Goal: Task Accomplishment & Management: Use online tool/utility

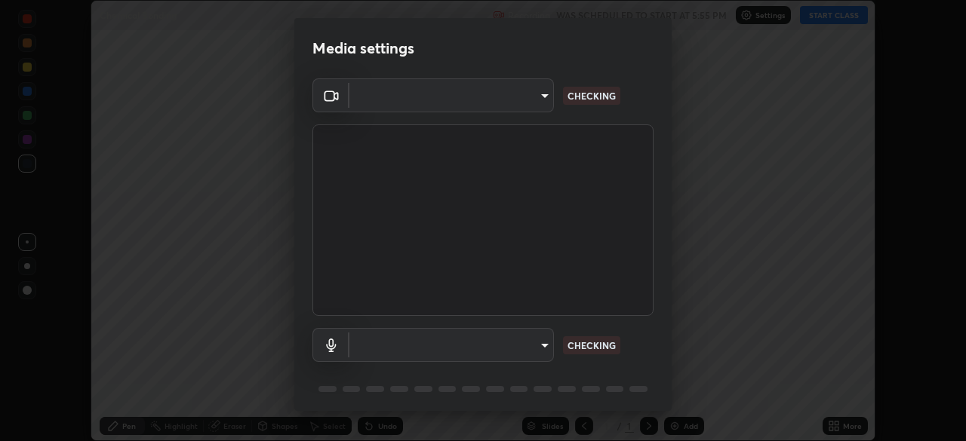
scroll to position [441, 966]
type input "094ffe3f61abc64f3ce73721aab664ef57d10a5fc7d187ad1ef3fa5fd4d2b427"
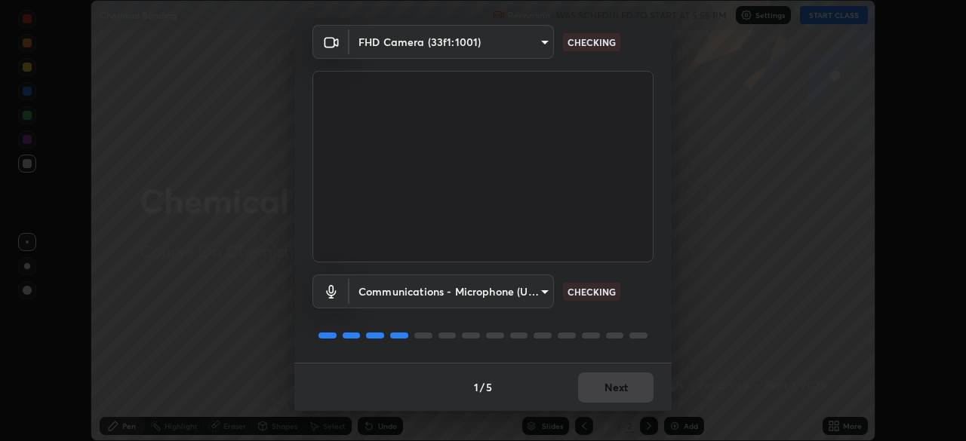
click at [497, 293] on body "Erase all Chemical Bonding Recording WAS SCHEDULED TO START AT 5:55 PM Settings…" at bounding box center [483, 220] width 966 height 441
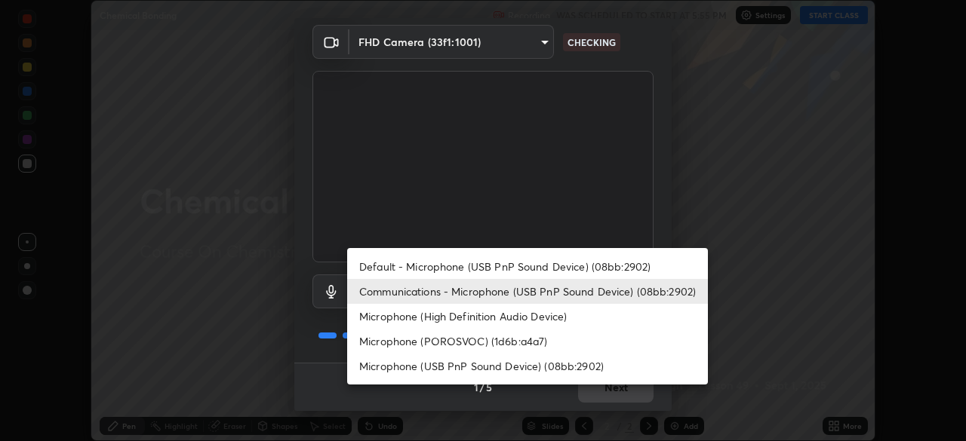
click at [494, 263] on li "Default - Microphone (USB PnP Sound Device) (08bb:2902)" at bounding box center [527, 266] width 361 height 25
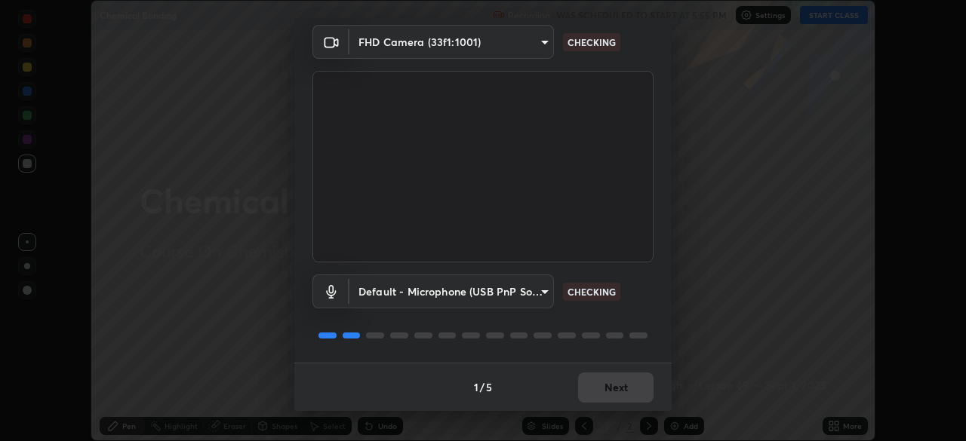
click at [497, 287] on body "Erase all Chemical Bonding Recording WAS SCHEDULED TO START AT 5:55 PM Settings…" at bounding box center [483, 220] width 966 height 441
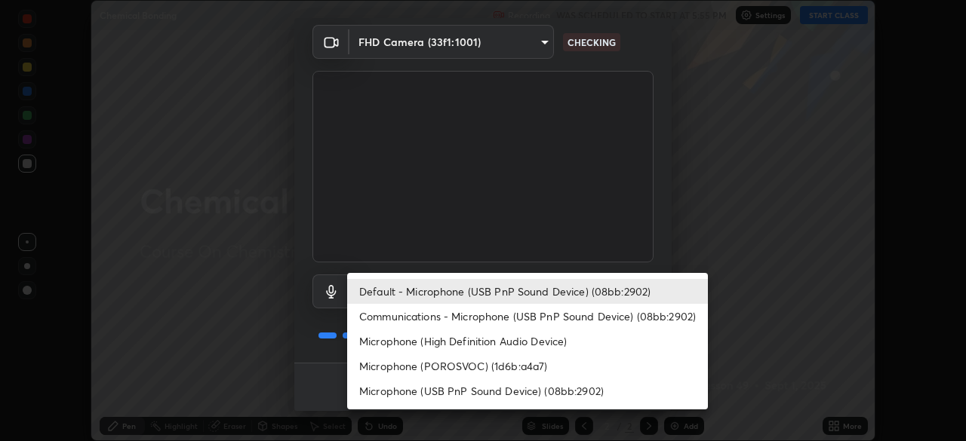
click at [487, 320] on li "Communications - Microphone (USB PnP Sound Device) (08bb:2902)" at bounding box center [527, 316] width 361 height 25
type input "communications"
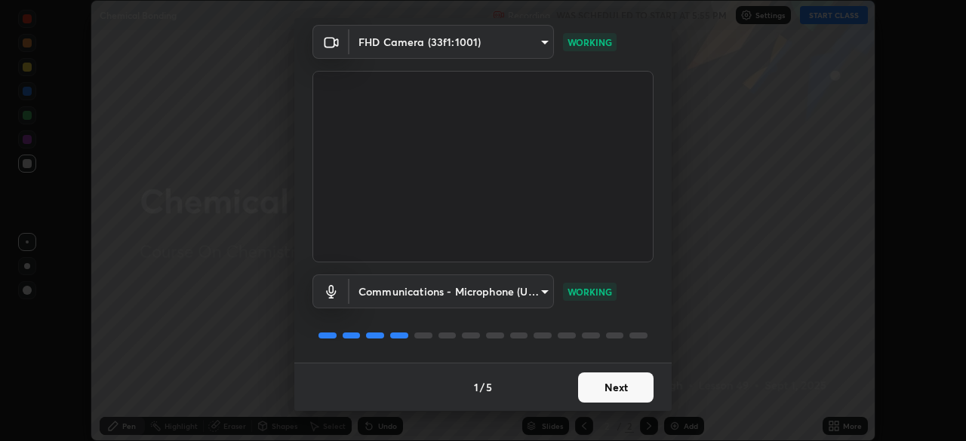
click at [607, 383] on button "Next" at bounding box center [615, 388] width 75 height 30
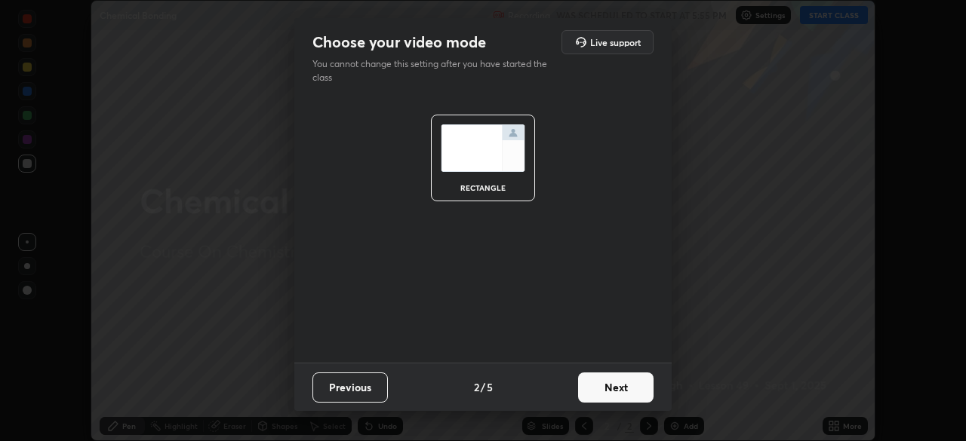
click at [607, 389] on button "Next" at bounding box center [615, 388] width 75 height 30
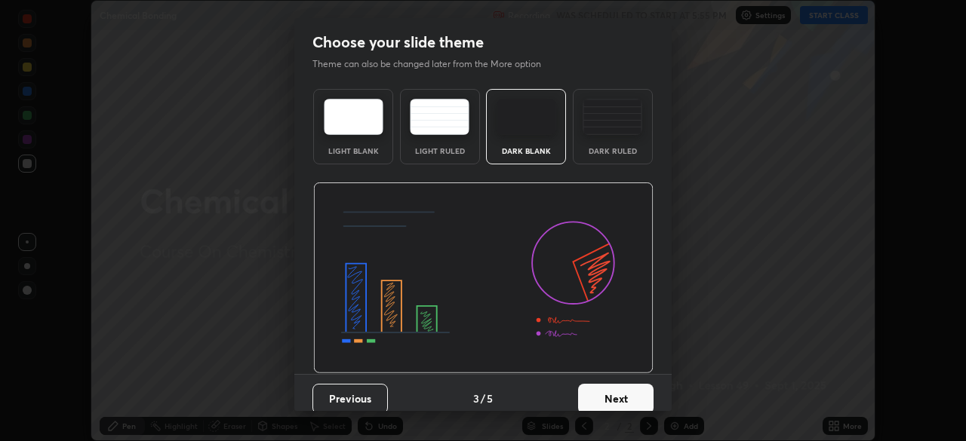
click at [613, 394] on button "Next" at bounding box center [615, 399] width 75 height 30
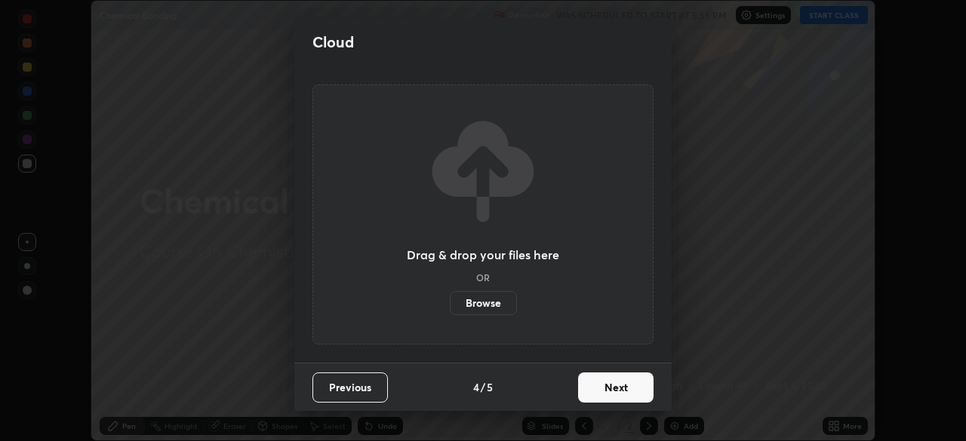
click at [613, 385] on button "Next" at bounding box center [615, 388] width 75 height 30
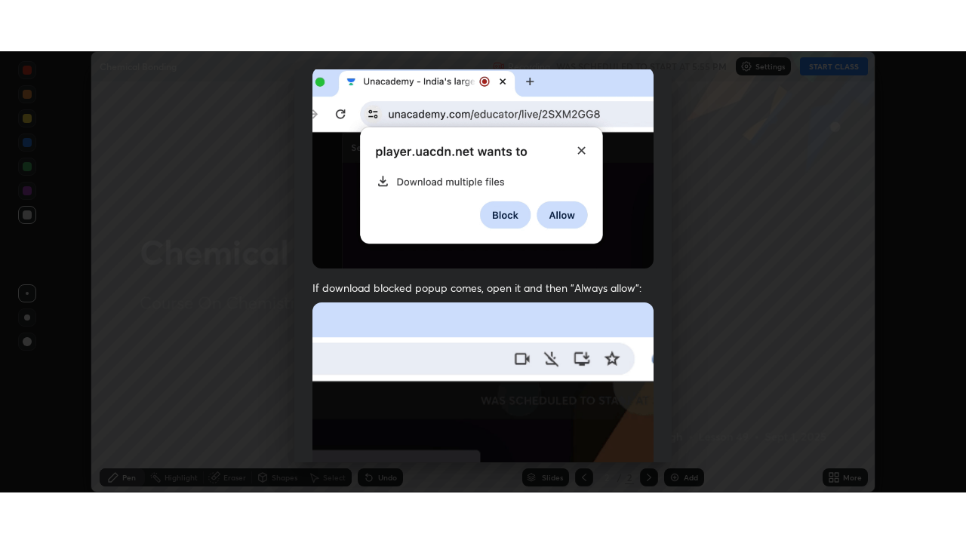
scroll to position [361, 0]
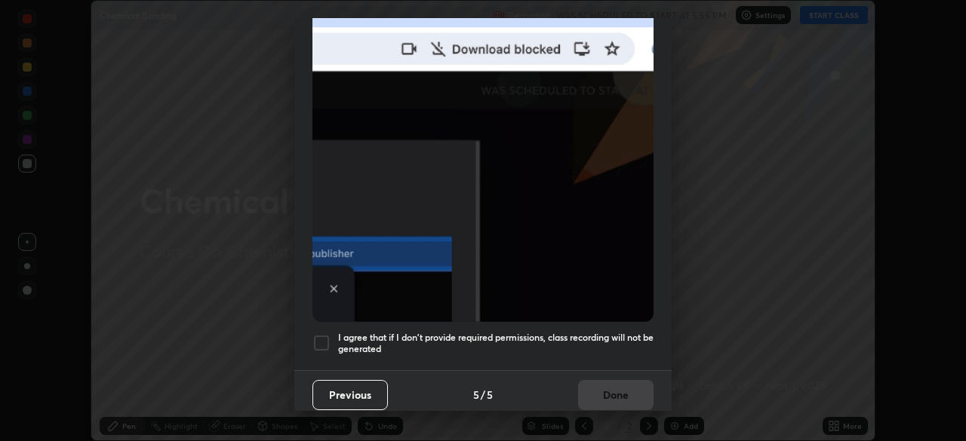
click at [325, 334] on div at bounding box center [321, 343] width 18 height 18
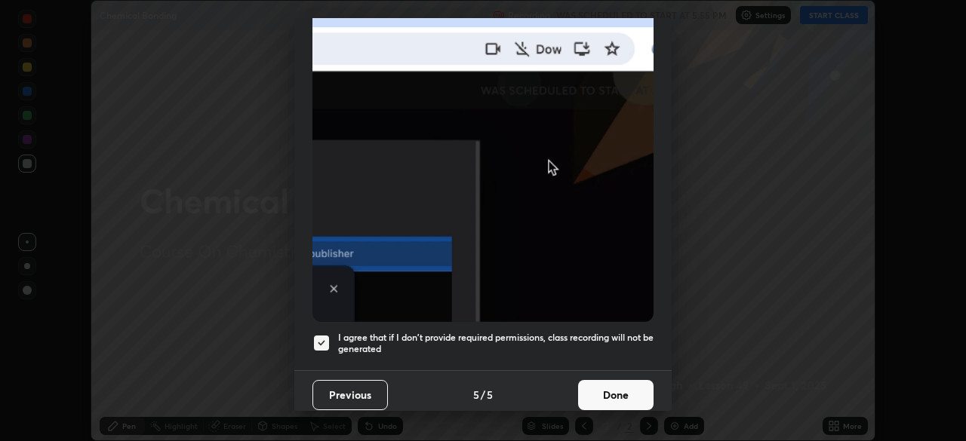
click at [599, 384] on button "Done" at bounding box center [615, 395] width 75 height 30
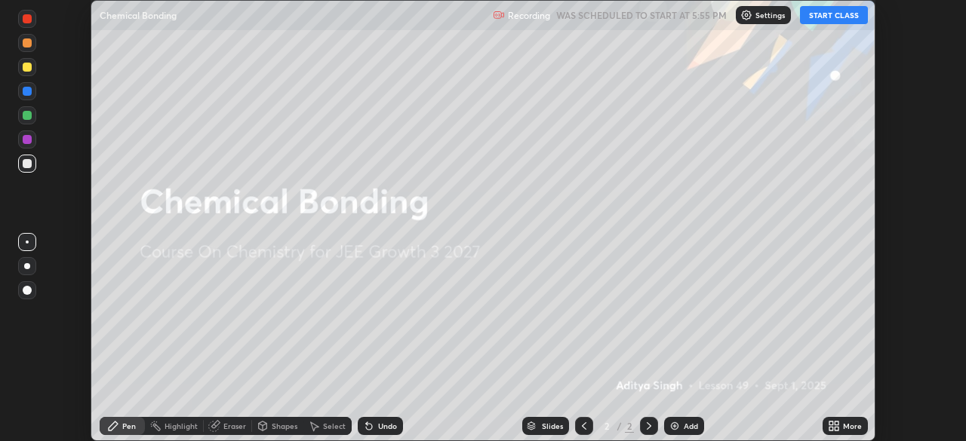
click at [817, 20] on button "START CLASS" at bounding box center [834, 15] width 68 height 18
click at [837, 423] on icon at bounding box center [836, 424] width 4 height 4
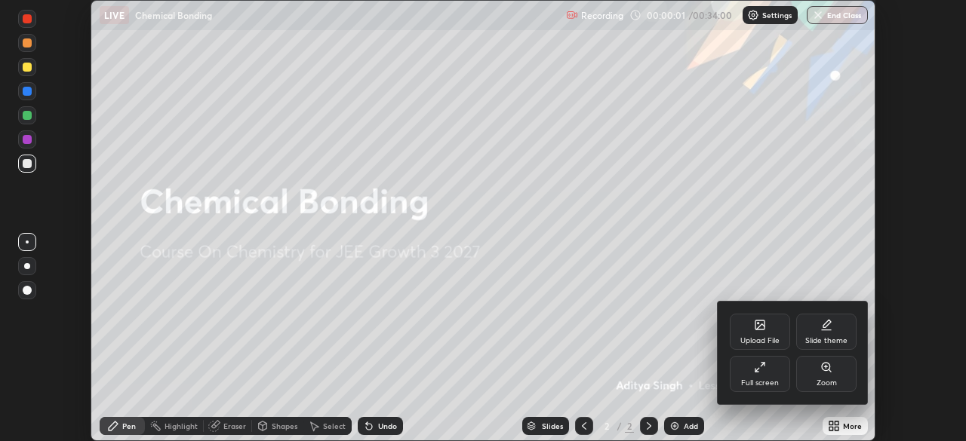
click at [774, 370] on div "Full screen" at bounding box center [760, 374] width 60 height 36
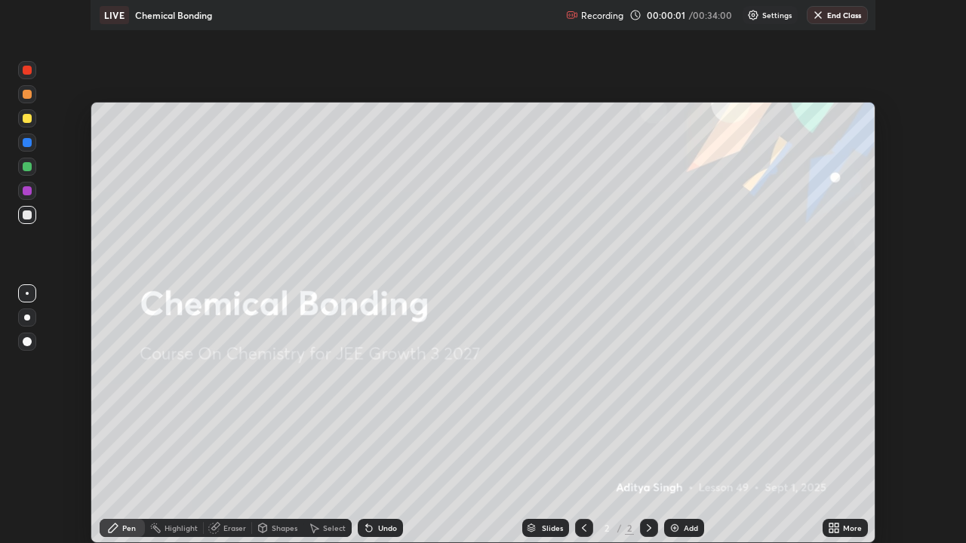
scroll to position [543, 966]
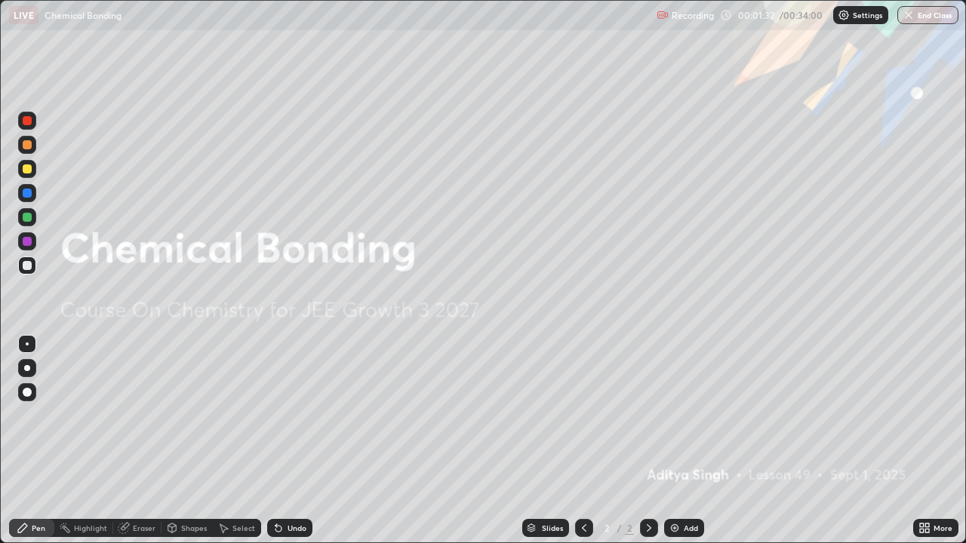
click at [678, 441] on img at bounding box center [674, 528] width 12 height 12
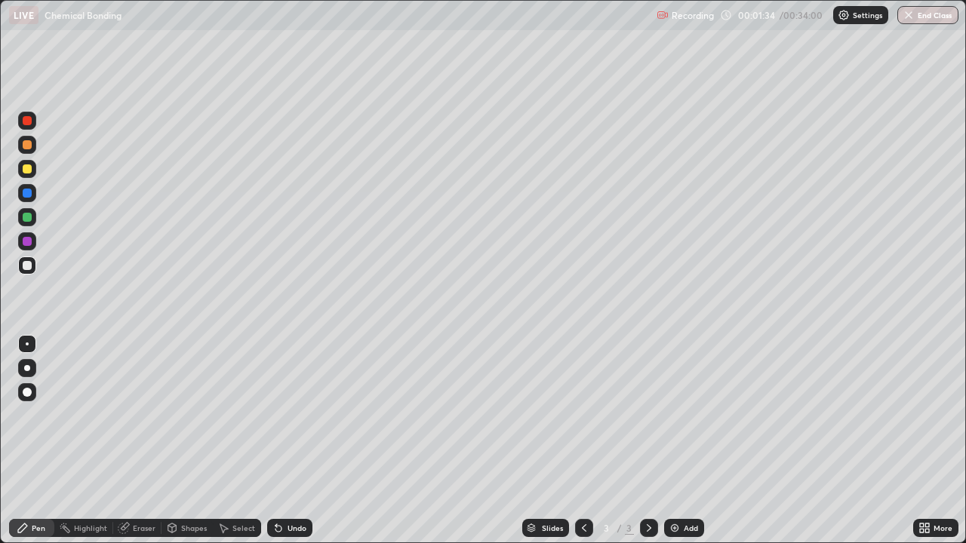
click at [27, 368] on div at bounding box center [27, 368] width 6 height 6
click at [34, 172] on div at bounding box center [27, 169] width 18 height 18
click at [31, 265] on div at bounding box center [27, 265] width 9 height 9
click at [26, 273] on div at bounding box center [27, 266] width 18 height 18
click at [28, 172] on div at bounding box center [27, 168] width 9 height 9
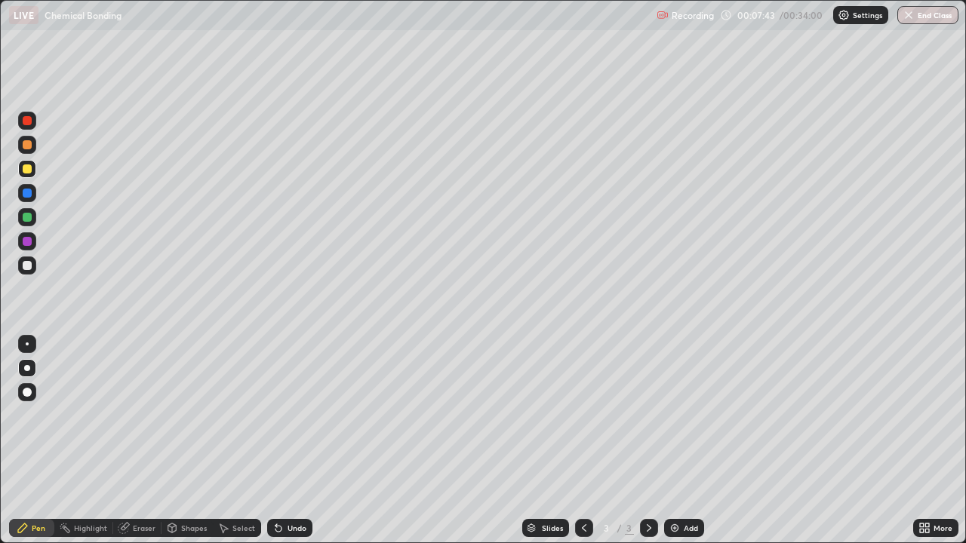
click at [33, 217] on div at bounding box center [27, 217] width 18 height 18
click at [142, 441] on div "Eraser" at bounding box center [137, 528] width 48 height 18
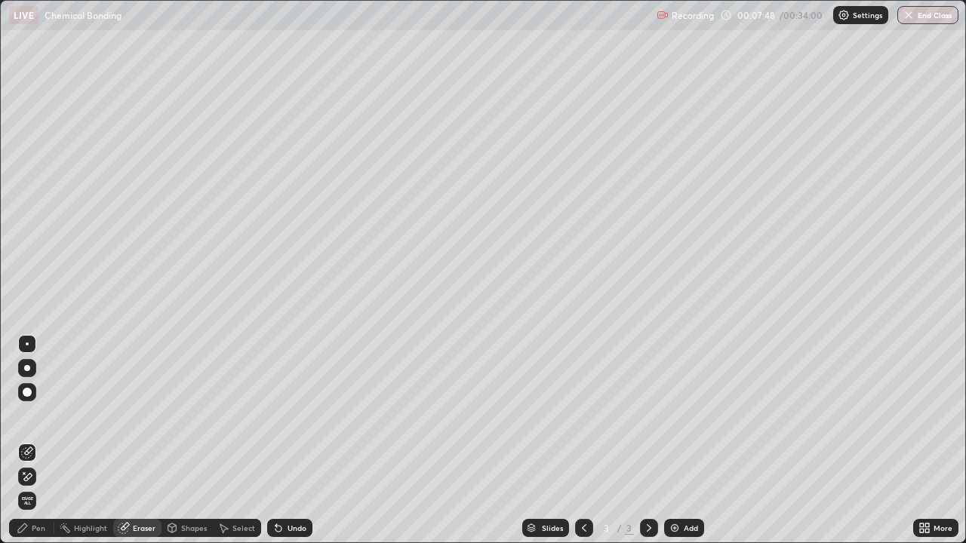
click at [42, 441] on div "Pen" at bounding box center [39, 528] width 14 height 8
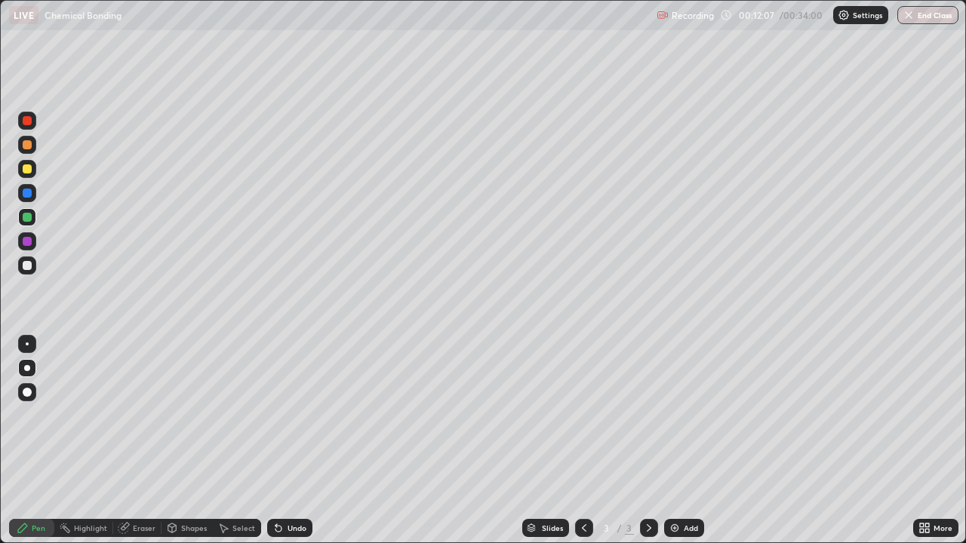
click at [679, 441] on div "Add" at bounding box center [684, 528] width 40 height 18
click at [675, 441] on img at bounding box center [674, 528] width 12 height 12
click at [677, 441] on img at bounding box center [674, 528] width 12 height 12
click at [27, 266] on div at bounding box center [27, 265] width 9 height 9
click at [292, 441] on div "Undo" at bounding box center [289, 528] width 45 height 18
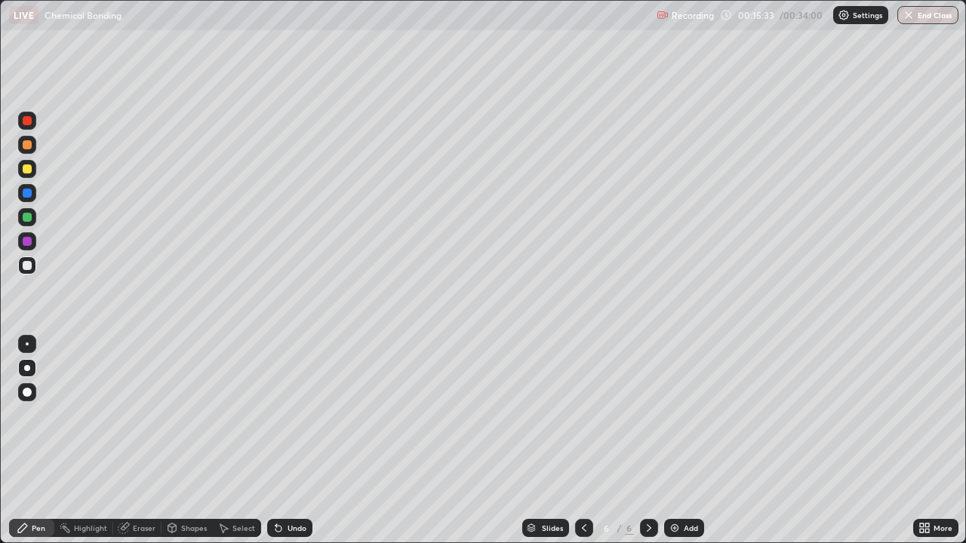
click at [298, 441] on div "Undo" at bounding box center [289, 528] width 45 height 18
click at [23, 169] on div at bounding box center [27, 168] width 9 height 9
click at [29, 269] on div at bounding box center [27, 265] width 9 height 9
click at [25, 164] on div at bounding box center [27, 168] width 9 height 9
click at [582, 441] on icon at bounding box center [584, 528] width 12 height 12
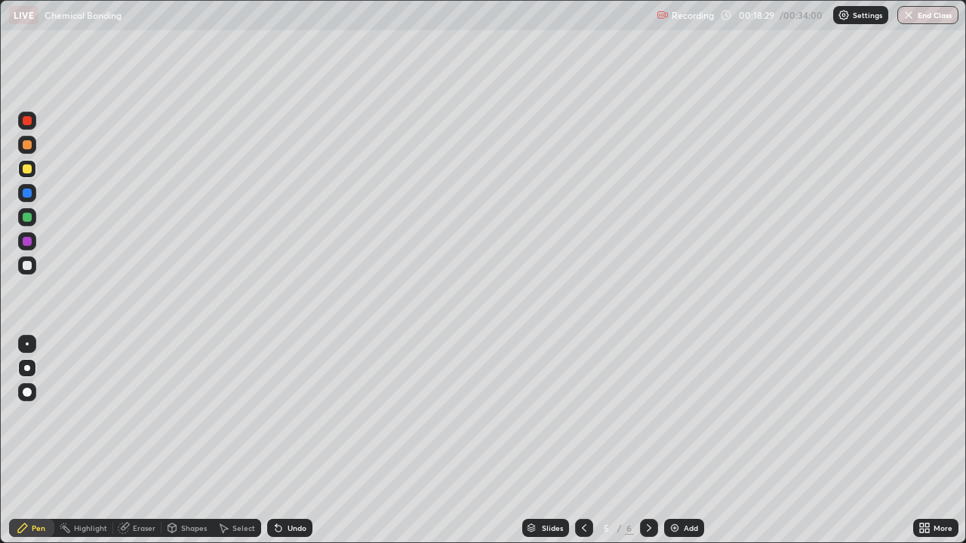
click at [647, 441] on icon at bounding box center [649, 528] width 12 height 12
click at [25, 217] on div at bounding box center [27, 217] width 9 height 9
click at [679, 441] on div "Add" at bounding box center [684, 528] width 40 height 18
click at [26, 265] on div at bounding box center [27, 265] width 9 height 9
click at [31, 173] on div at bounding box center [27, 169] width 18 height 18
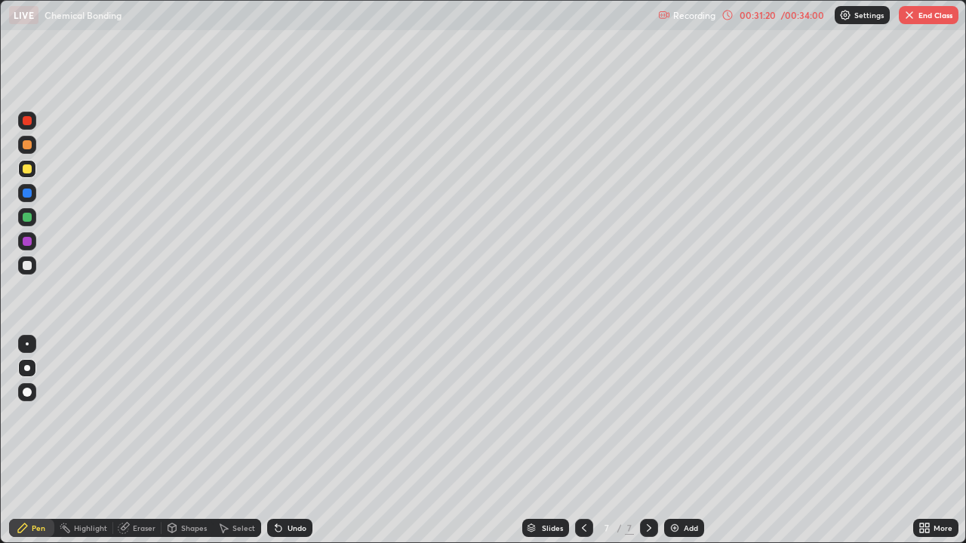
click at [685, 441] on div "Add" at bounding box center [684, 528] width 40 height 18
click at [27, 268] on div at bounding box center [27, 265] width 9 height 9
click at [582, 441] on icon at bounding box center [584, 528] width 12 height 12
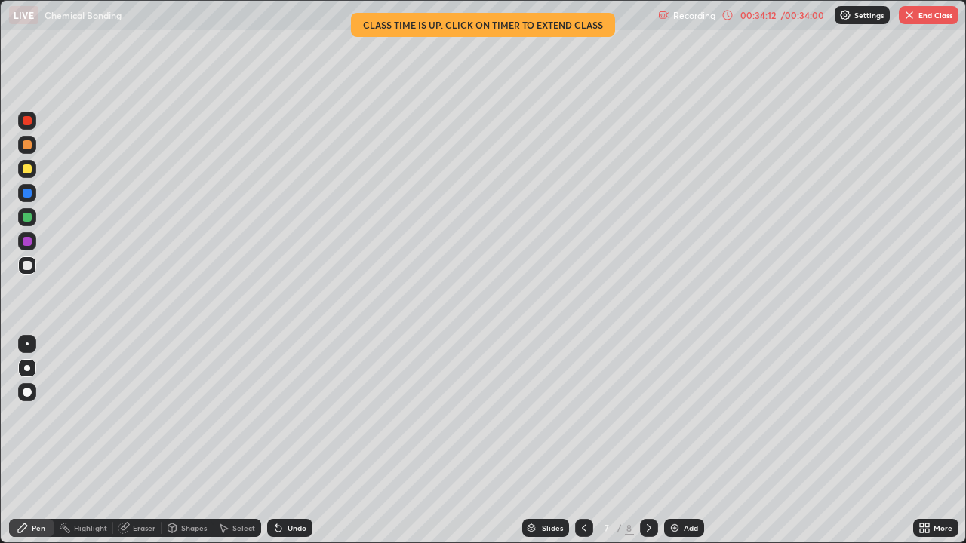
click at [921, 14] on button "End Class" at bounding box center [929, 15] width 60 height 18
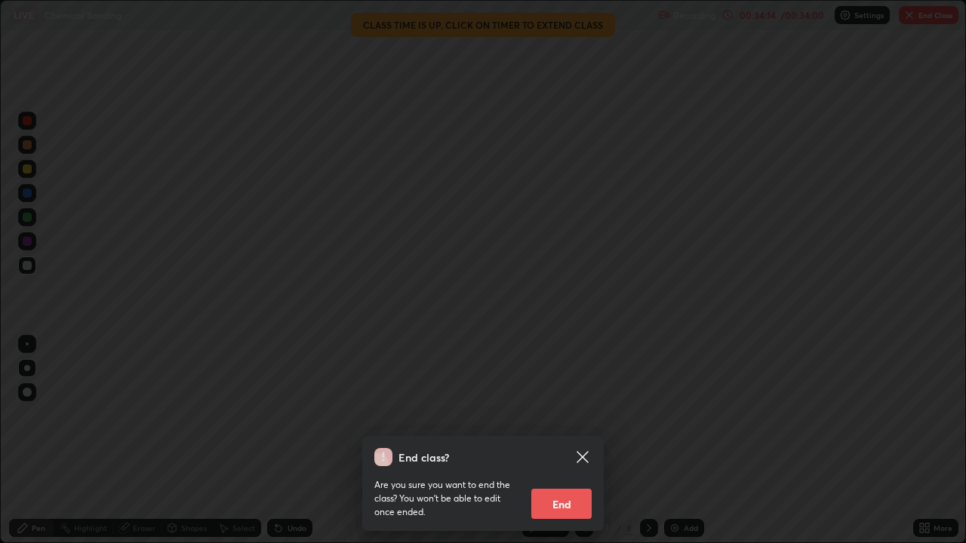
click at [575, 441] on button "End" at bounding box center [561, 504] width 60 height 30
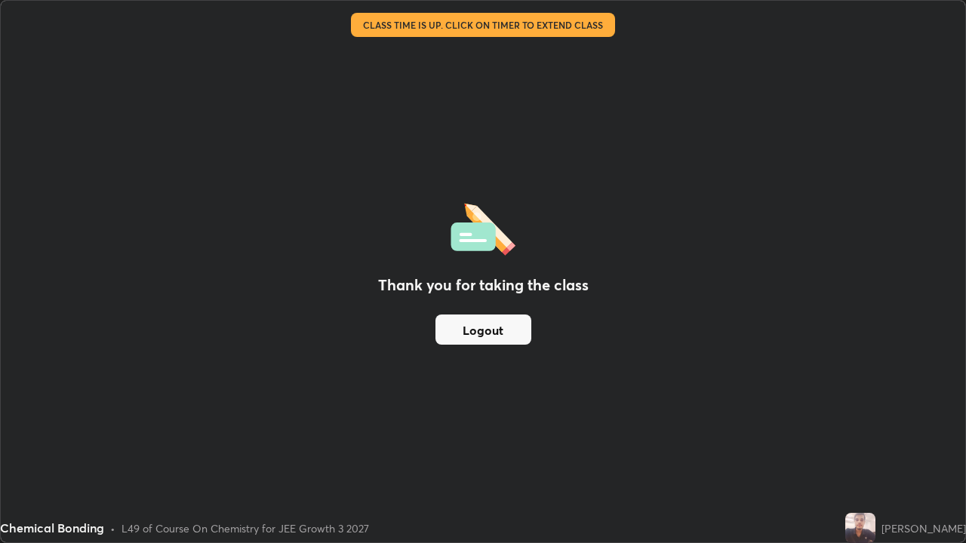
click at [521, 327] on button "Logout" at bounding box center [483, 330] width 96 height 30
